Goal: Task Accomplishment & Management: Manage account settings

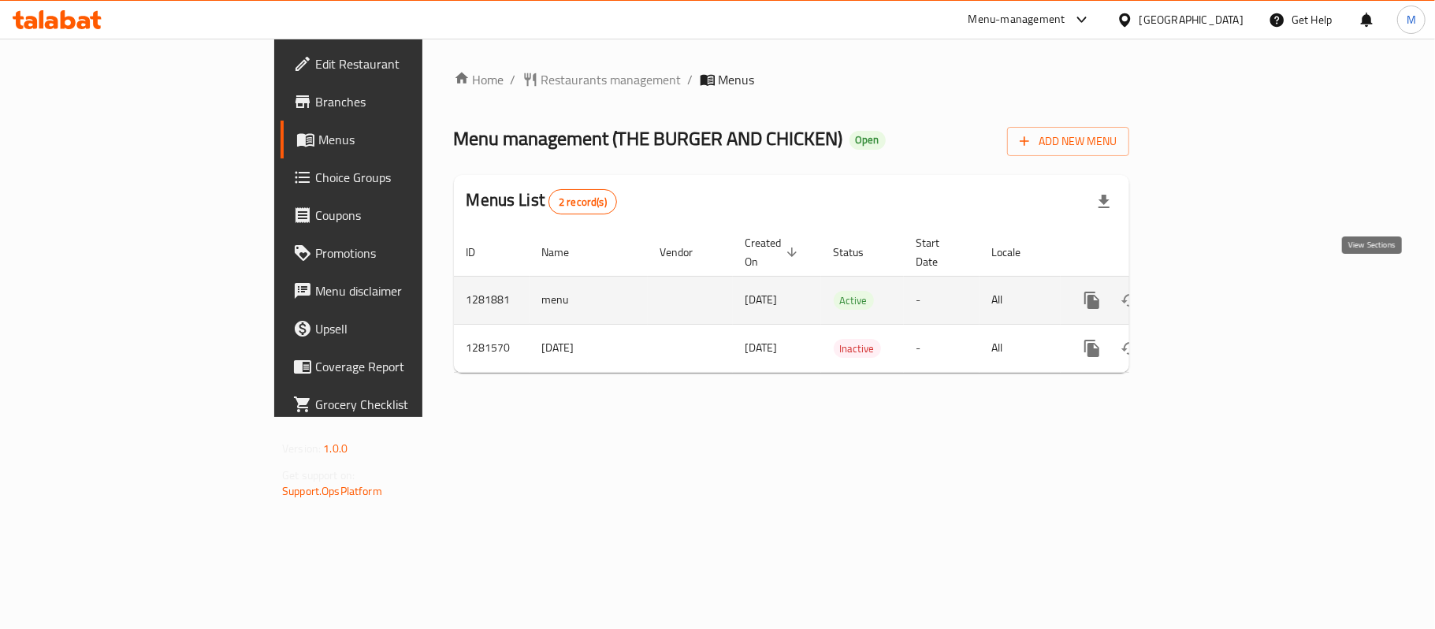
click at [1216, 291] on icon "enhanced table" at bounding box center [1206, 300] width 19 height 19
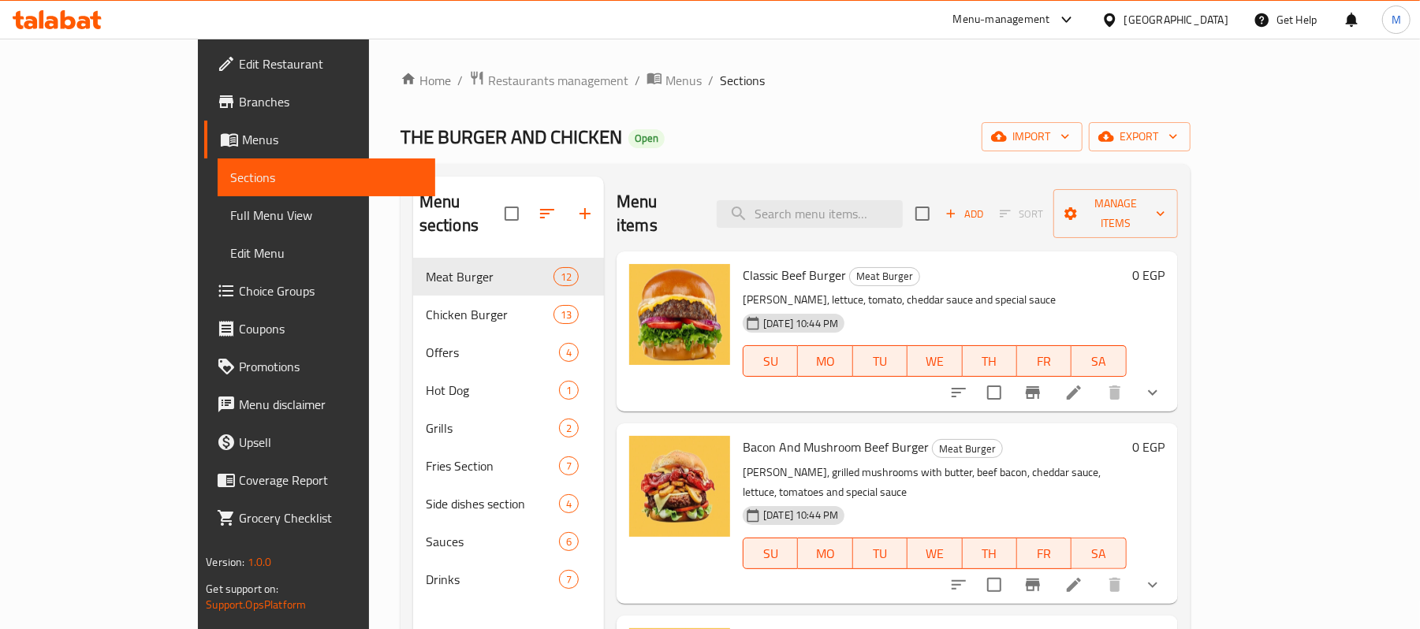
click at [239, 292] on span "Choice Groups" at bounding box center [331, 290] width 184 height 19
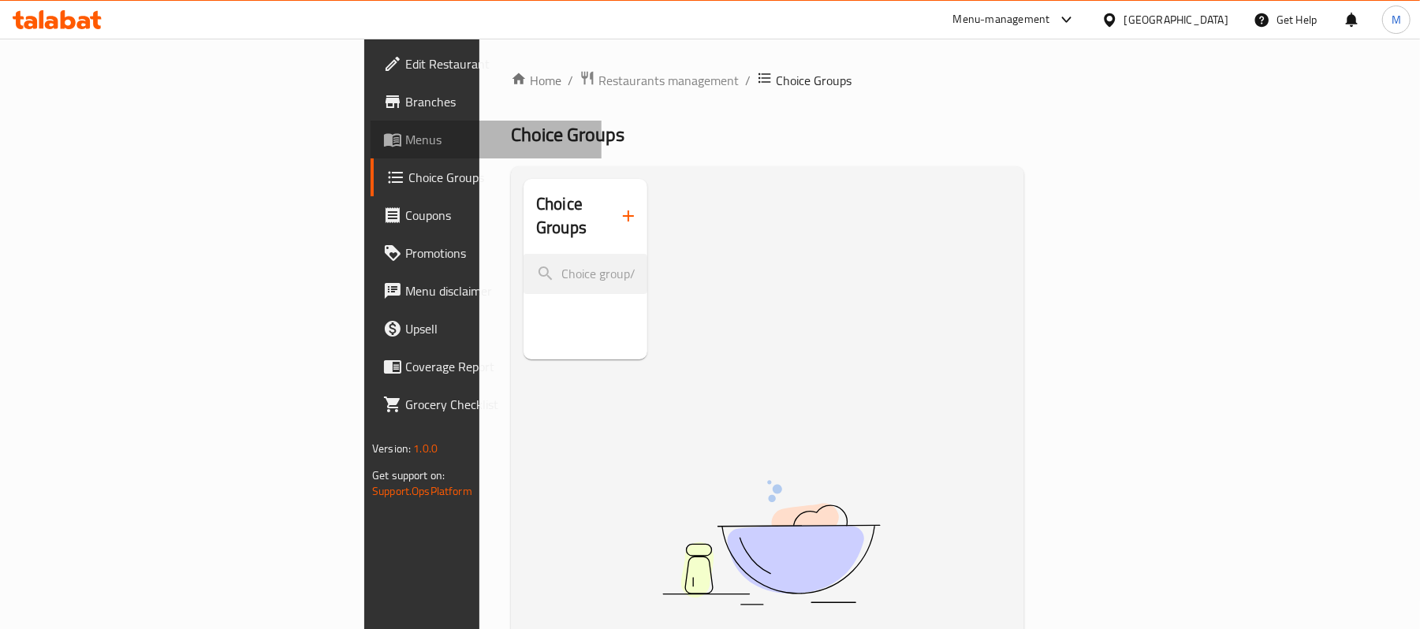
click at [405, 136] on span "Menus" at bounding box center [497, 139] width 184 height 19
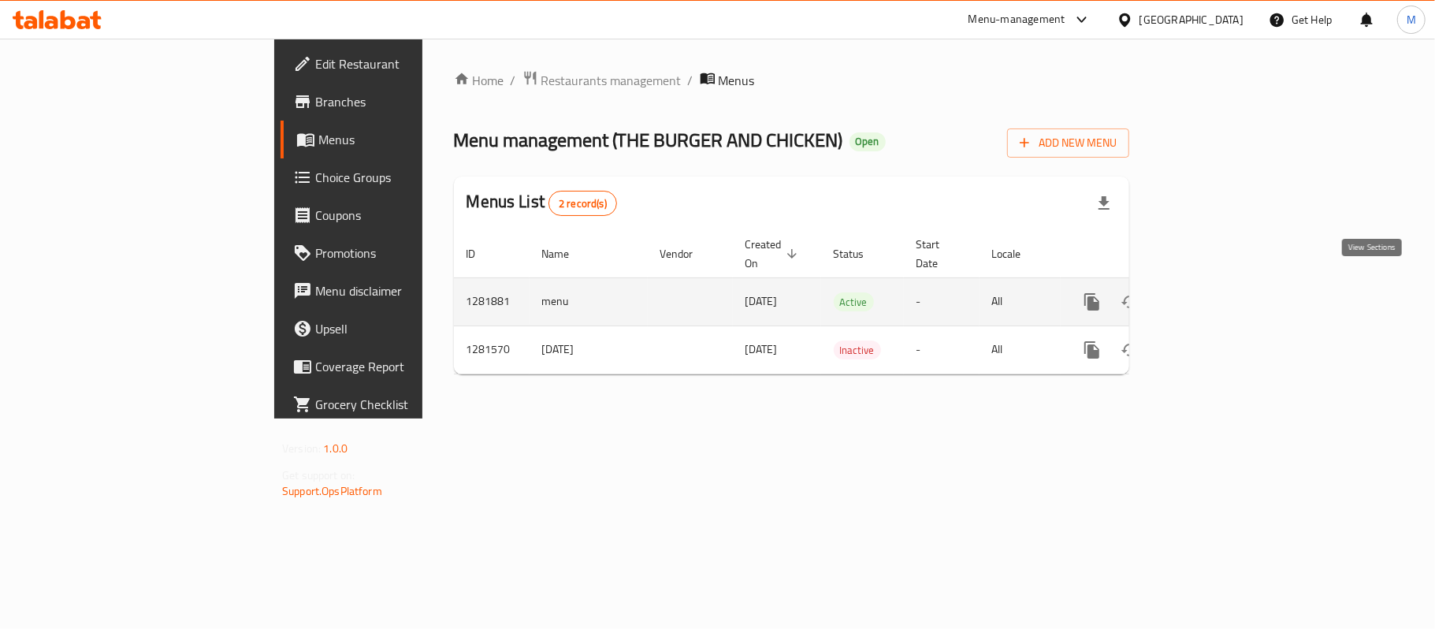
click at [1216, 292] on icon "enhanced table" at bounding box center [1206, 301] width 19 height 19
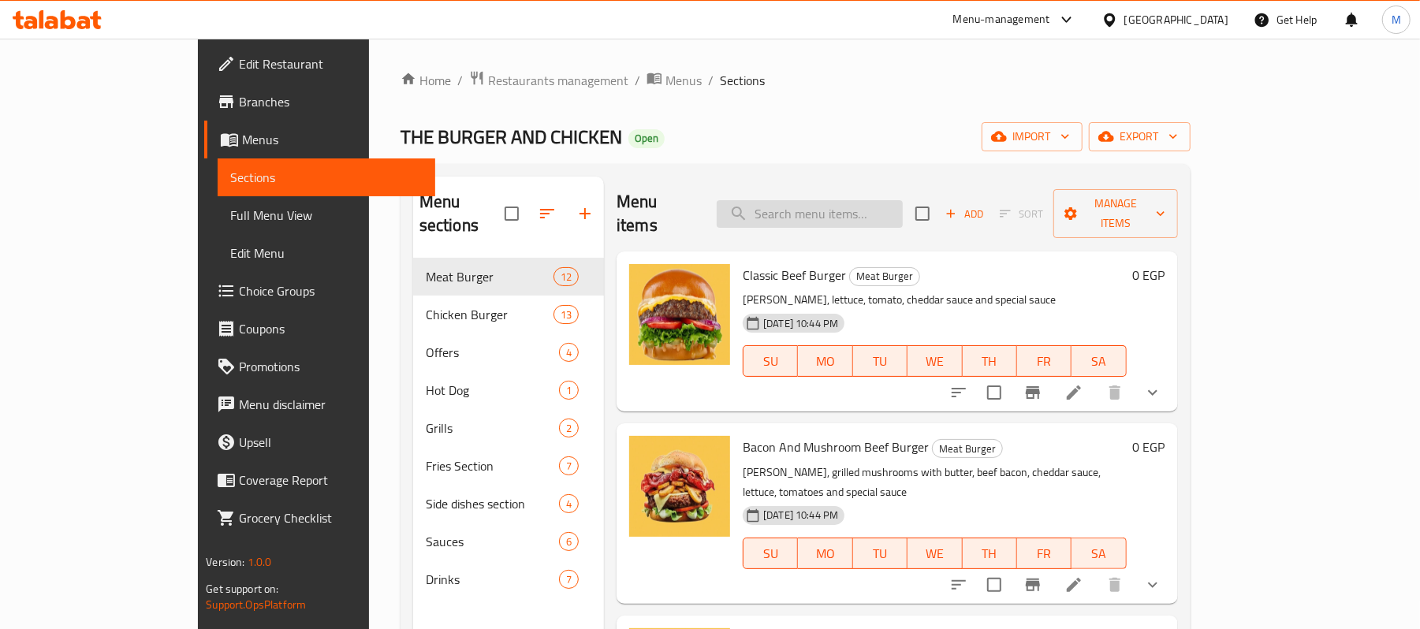
click at [880, 216] on input "search" at bounding box center [810, 214] width 186 height 28
paste input "تربل كومبو"
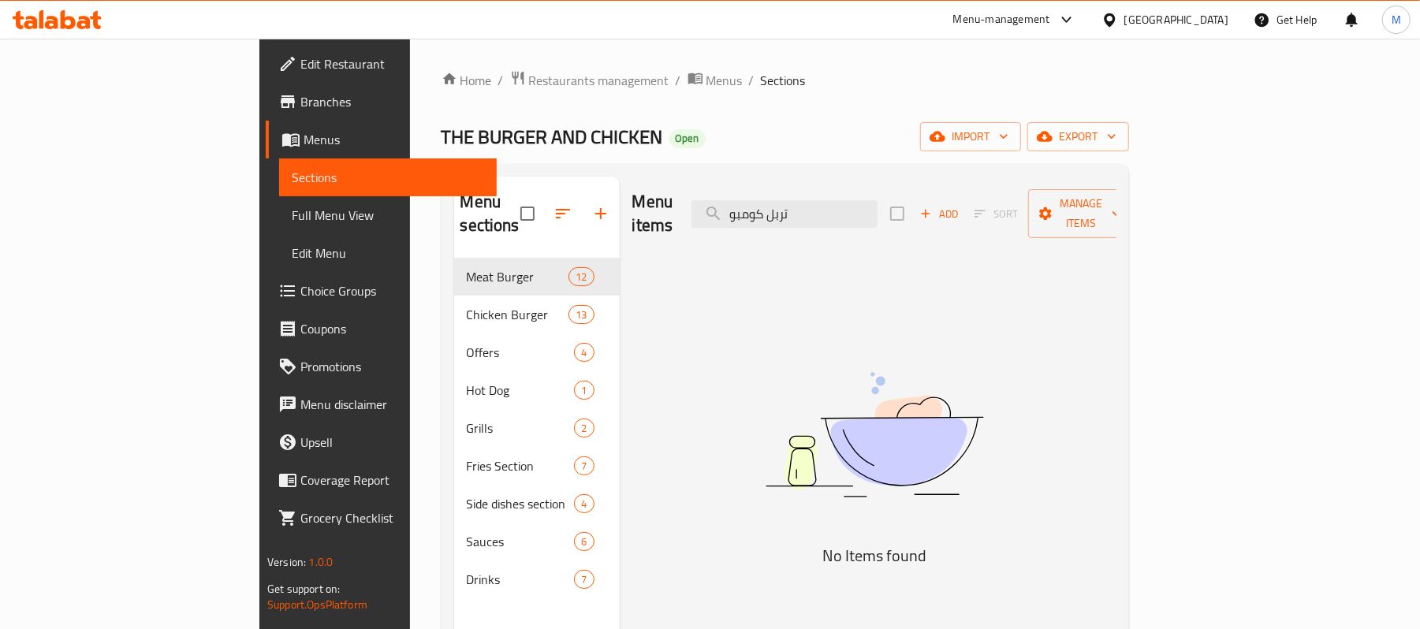
type input "تربل كومبو"
click at [877, 208] on input "تربل كومبو" at bounding box center [784, 214] width 186 height 28
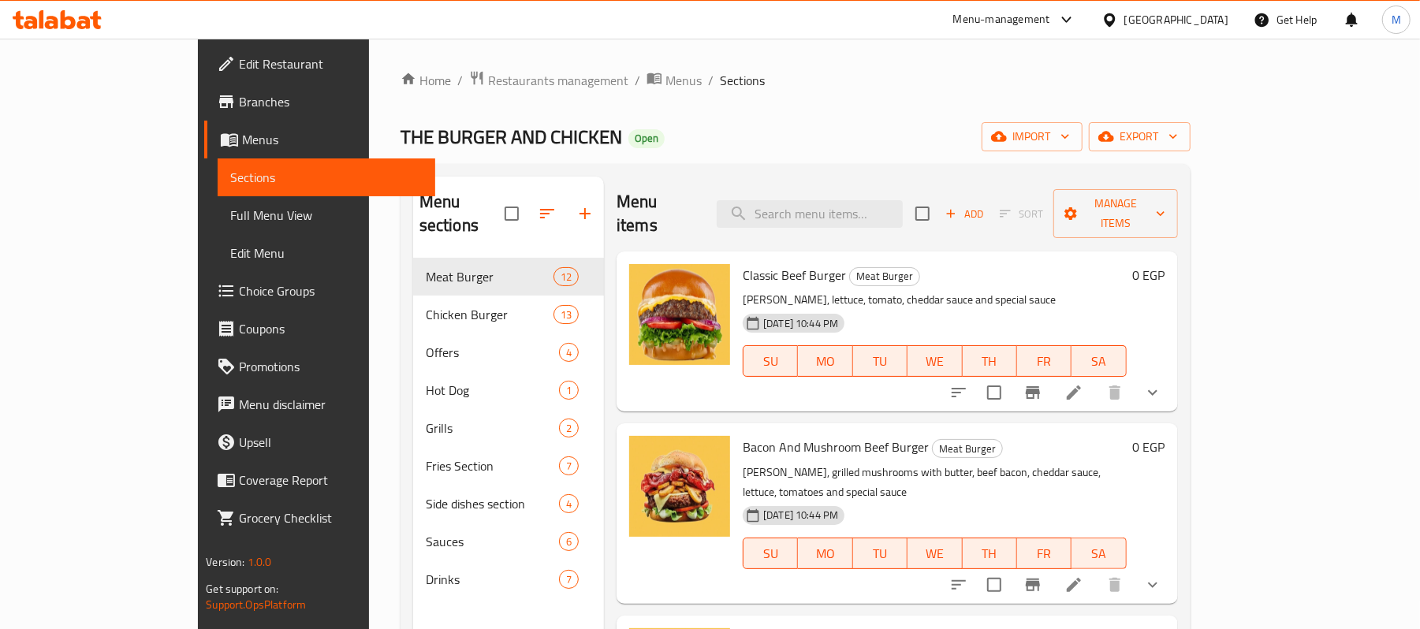
click at [1157, 390] on icon "show more" at bounding box center [1152, 393] width 9 height 6
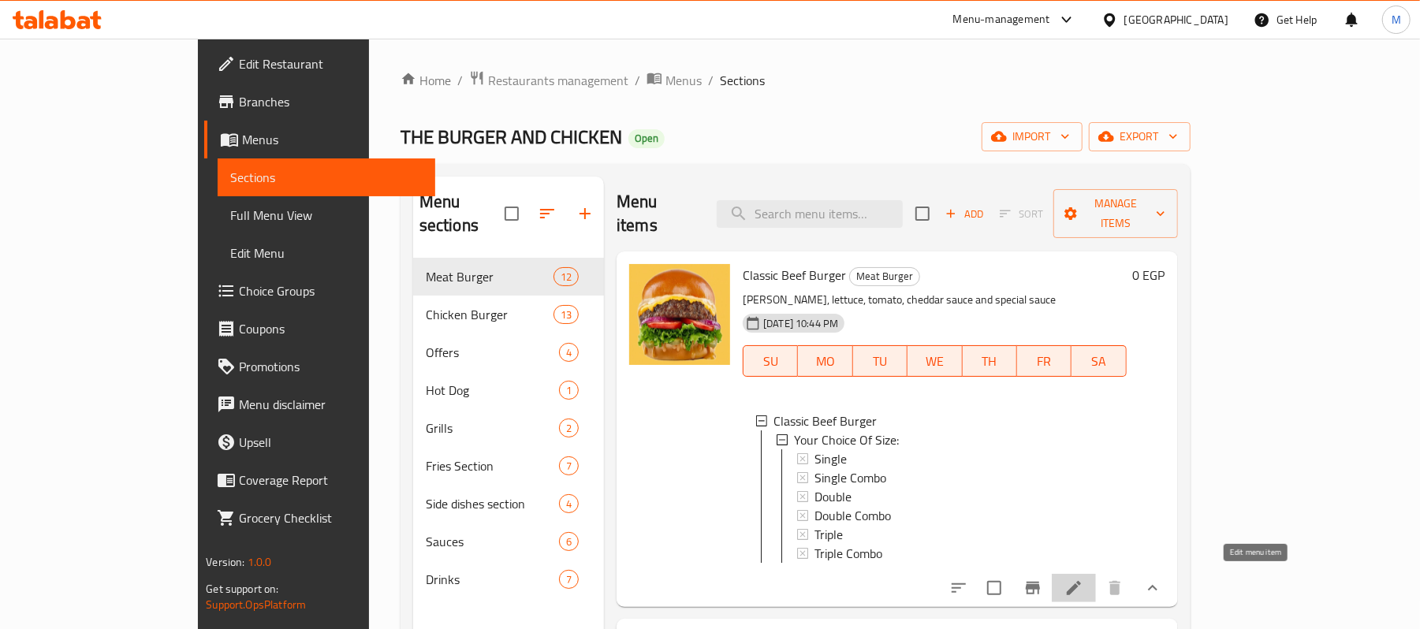
click at [1083, 581] on icon at bounding box center [1073, 588] width 19 height 19
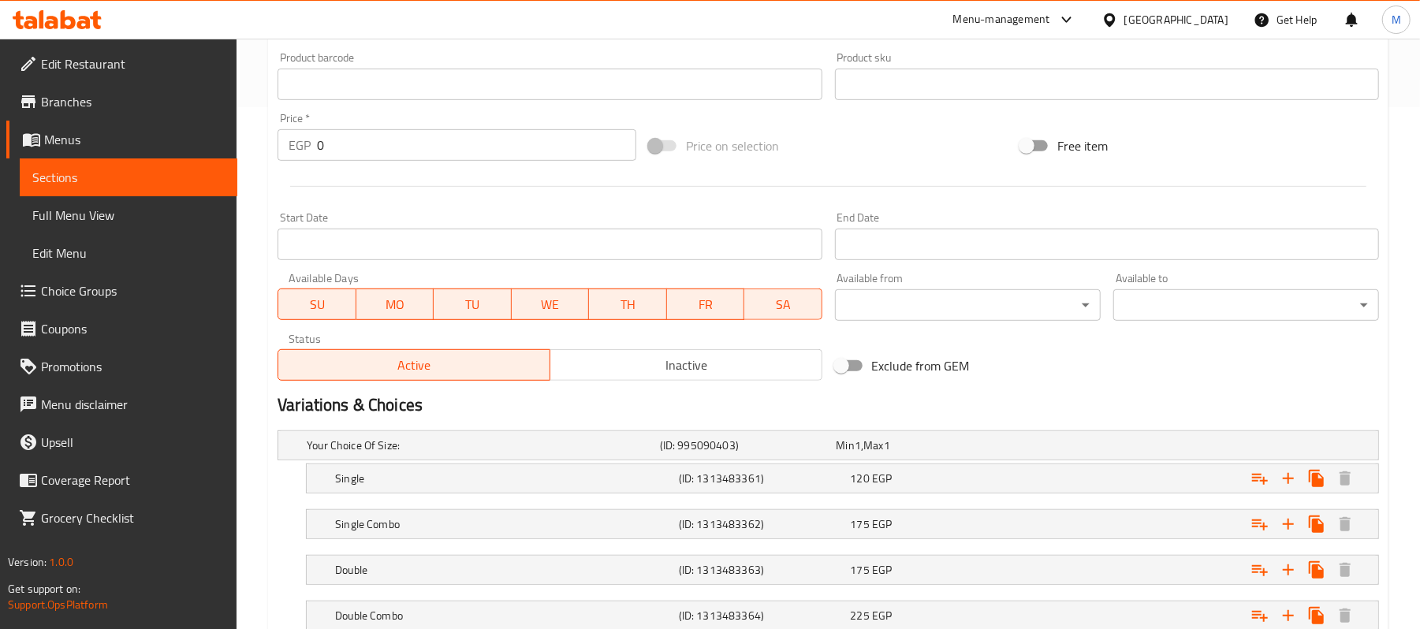
scroll to position [729, 0]
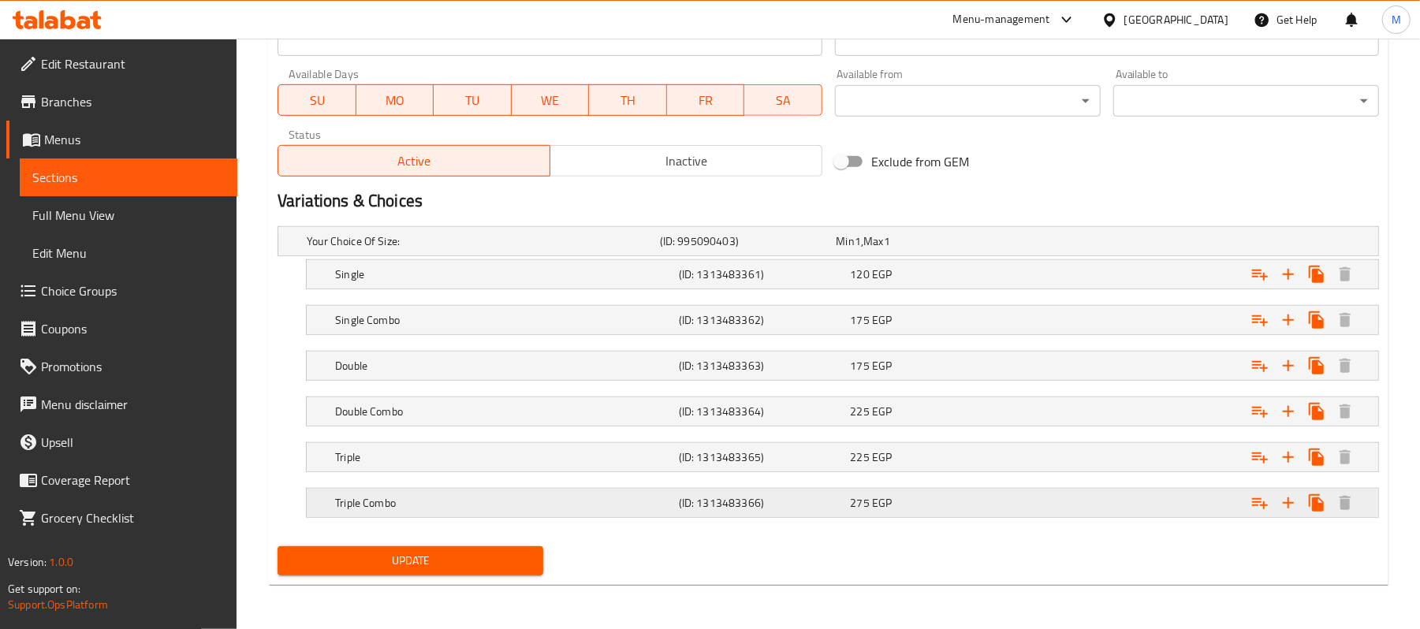
click at [477, 499] on h5 "Triple Combo" at bounding box center [503, 503] width 337 height 16
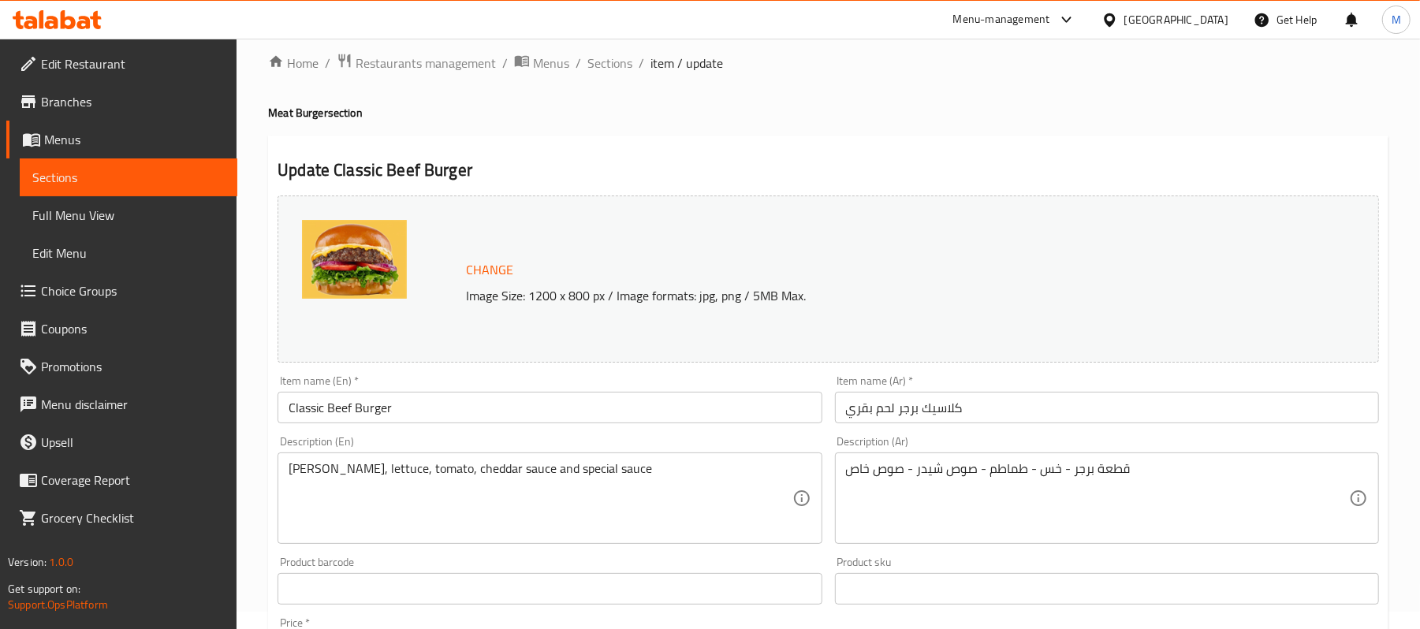
scroll to position [0, 0]
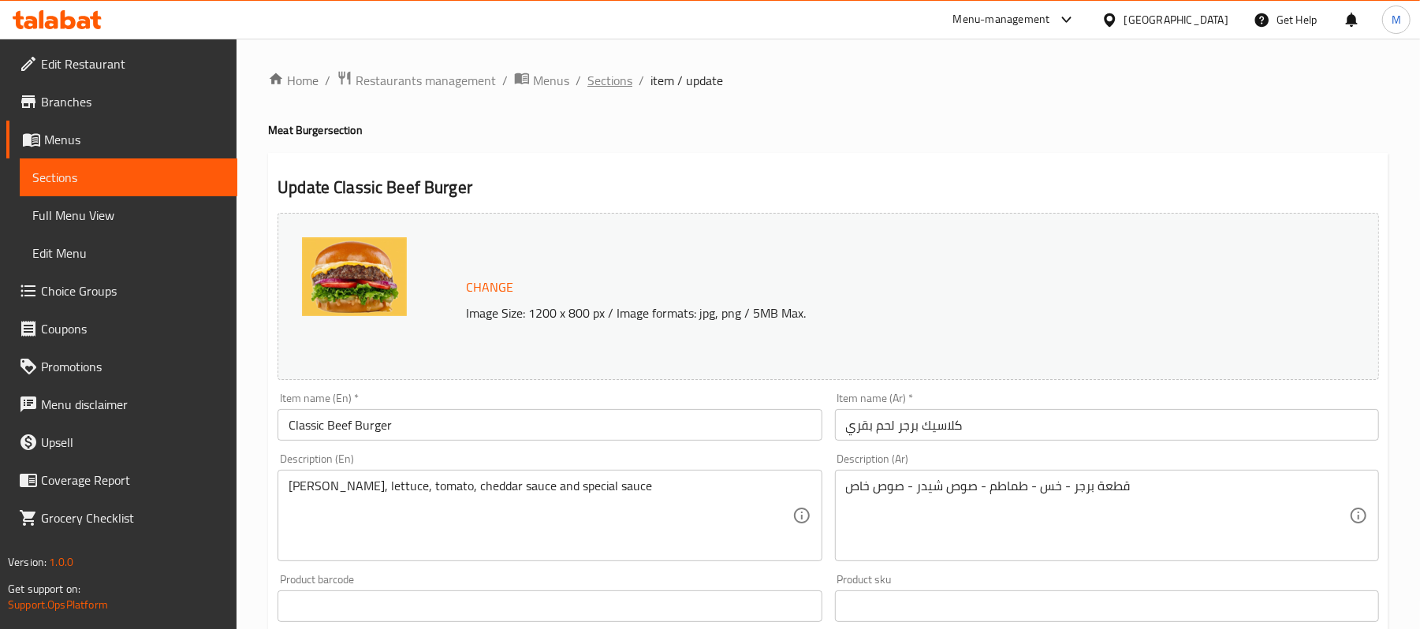
click at [604, 89] on span "Sections" at bounding box center [609, 80] width 45 height 19
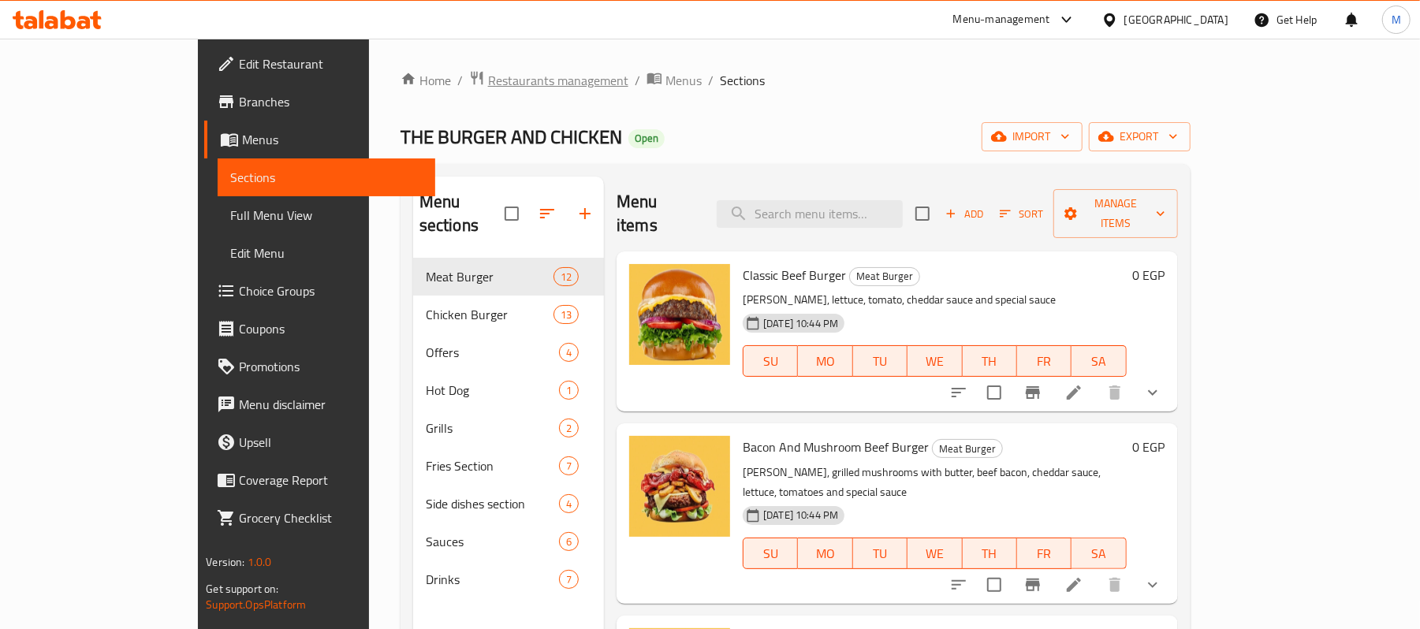
click at [488, 83] on span "Restaurants management" at bounding box center [558, 80] width 140 height 19
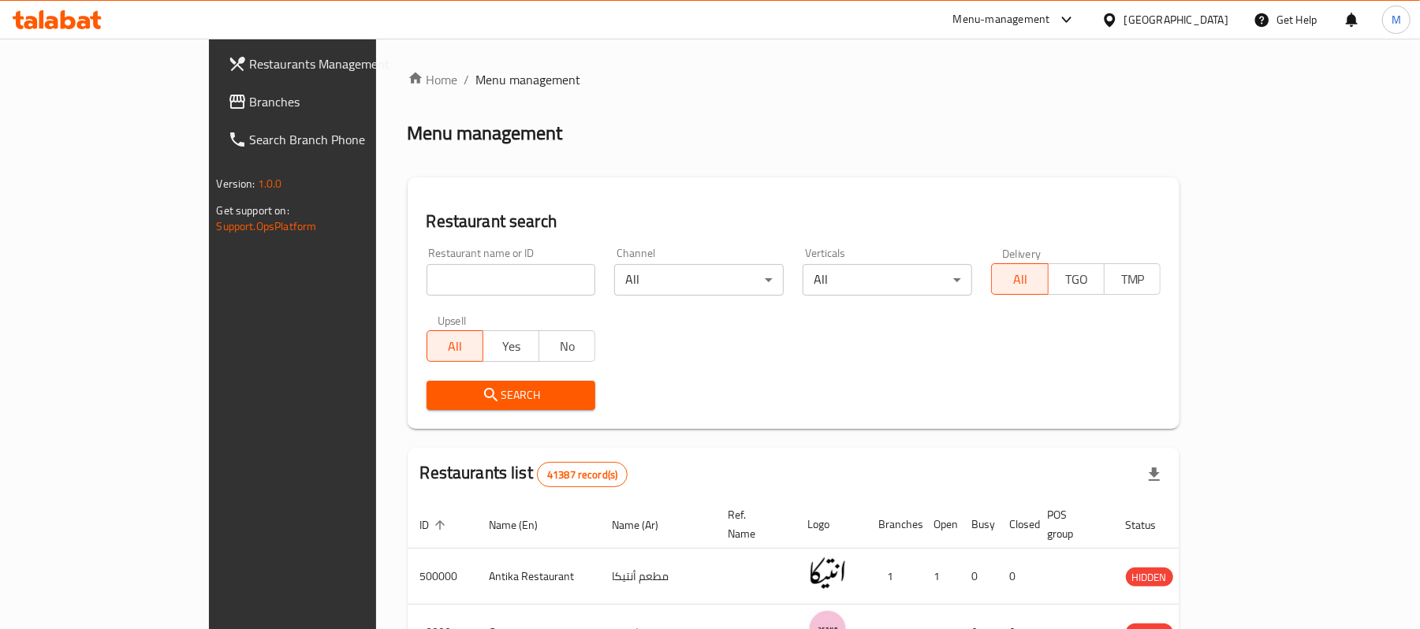
click at [1224, 22] on div "[GEOGRAPHIC_DATA]" at bounding box center [1176, 19] width 104 height 17
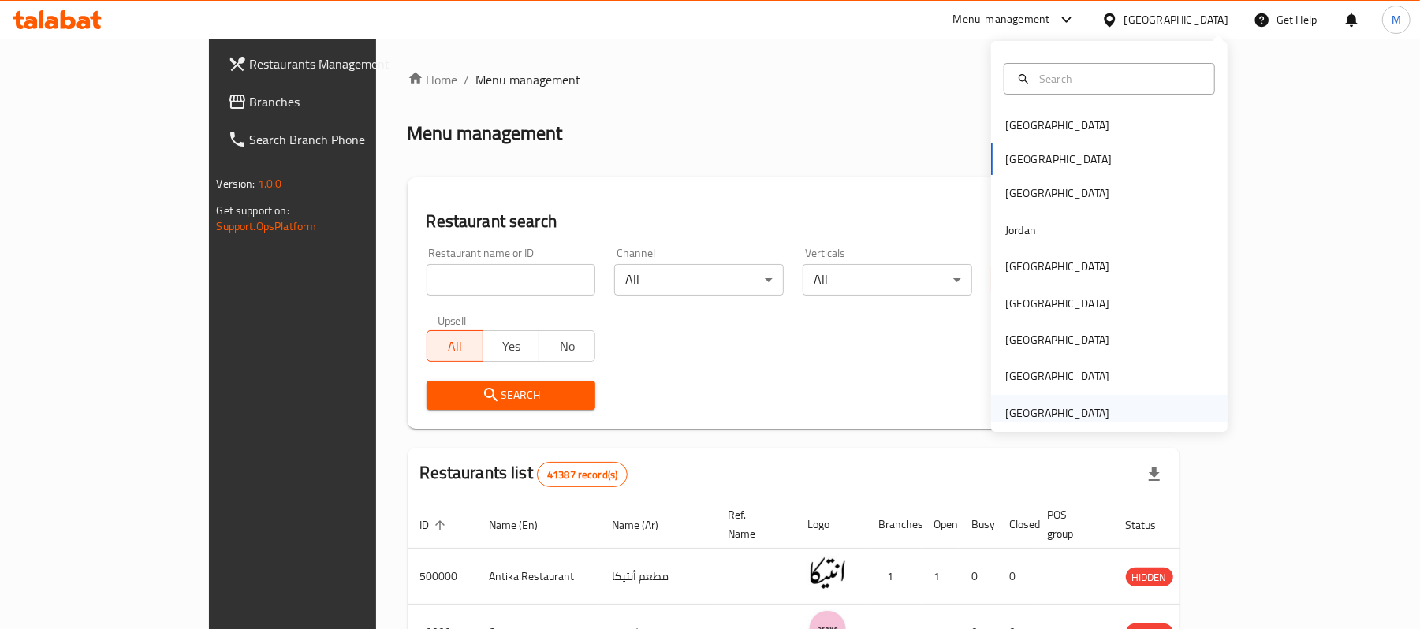
click at [1067, 405] on div "[GEOGRAPHIC_DATA]" at bounding box center [1057, 412] width 104 height 17
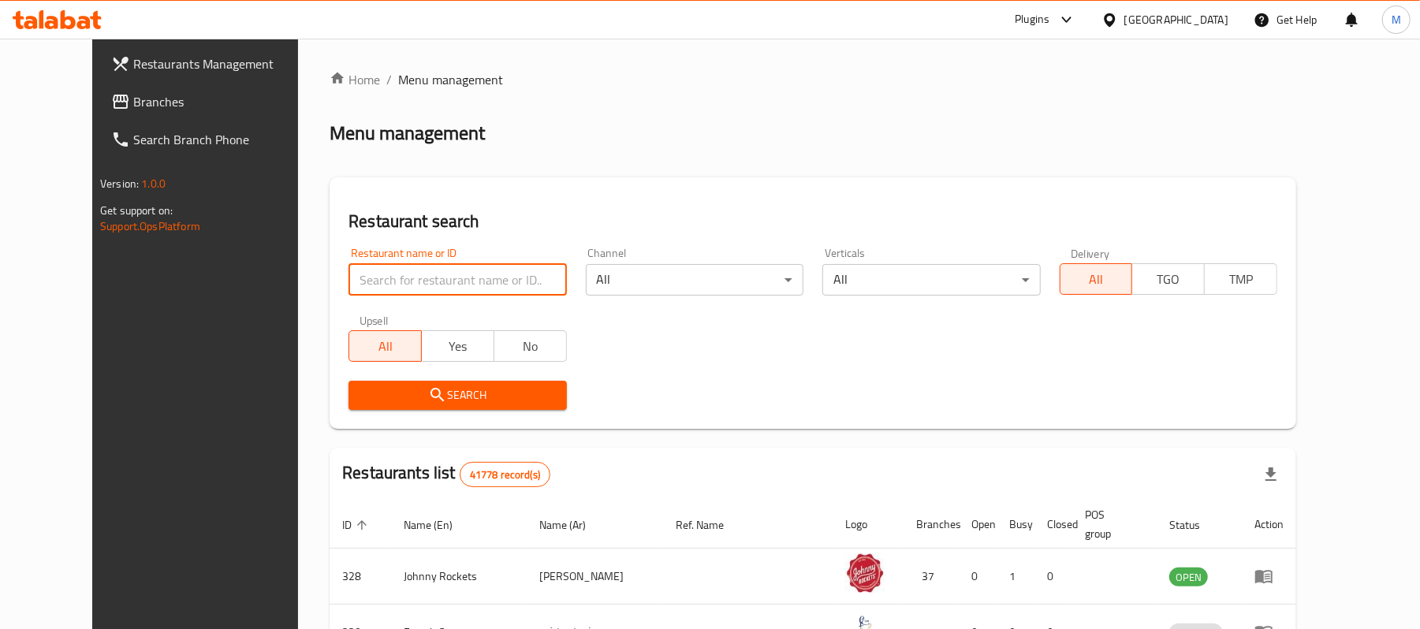
click at [426, 278] on input "search" at bounding box center [457, 280] width 218 height 32
paste input "20968"
type input "20968"
click button "Search" at bounding box center [457, 395] width 218 height 29
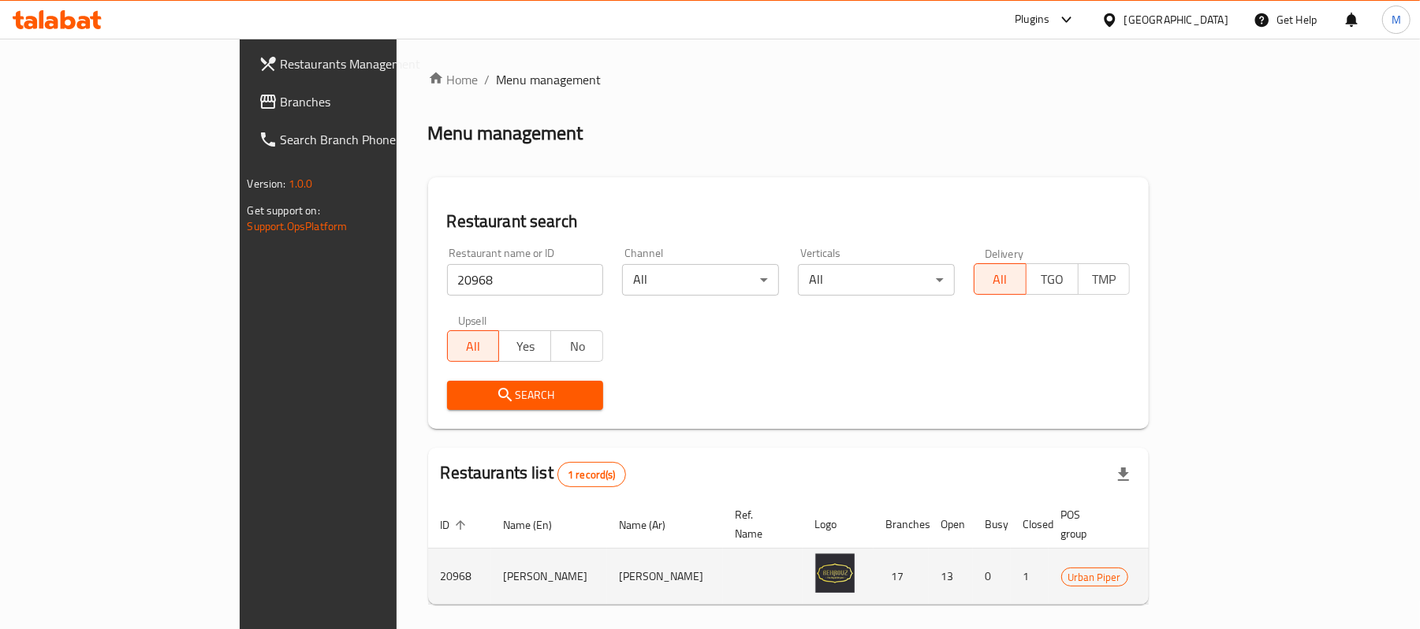
click at [491, 559] on td "[PERSON_NAME]" at bounding box center [549, 577] width 116 height 56
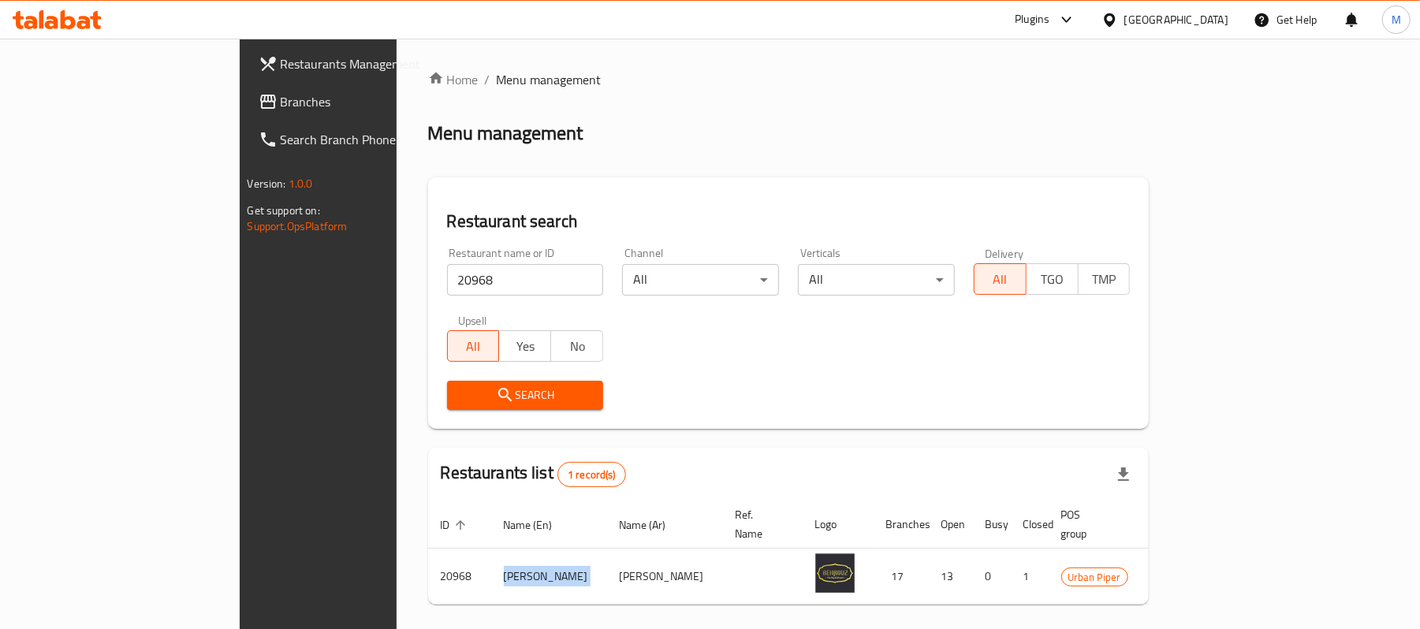
copy td "[PERSON_NAME]"
click at [259, 92] on icon at bounding box center [268, 101] width 19 height 19
